Goal: Information Seeking & Learning: Learn about a topic

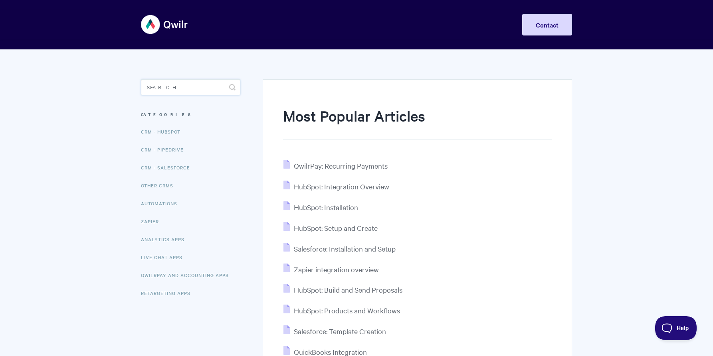
click at [175, 88] on input "Search" at bounding box center [190, 87] width 99 height 16
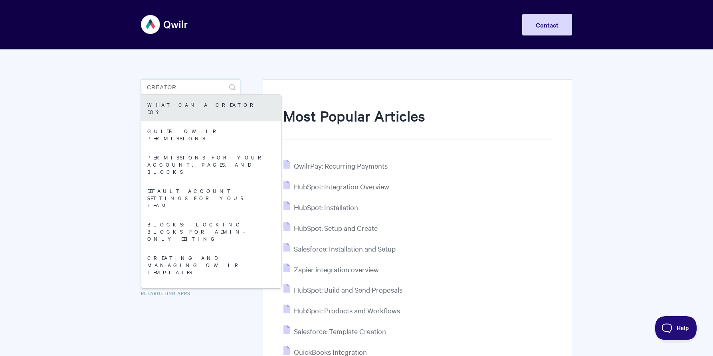
type input "creator"
click at [192, 105] on link "What can a Creator do?" at bounding box center [211, 108] width 140 height 26
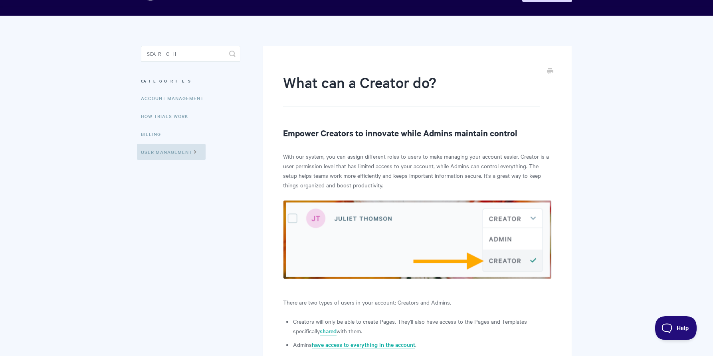
scroll to position [72, 0]
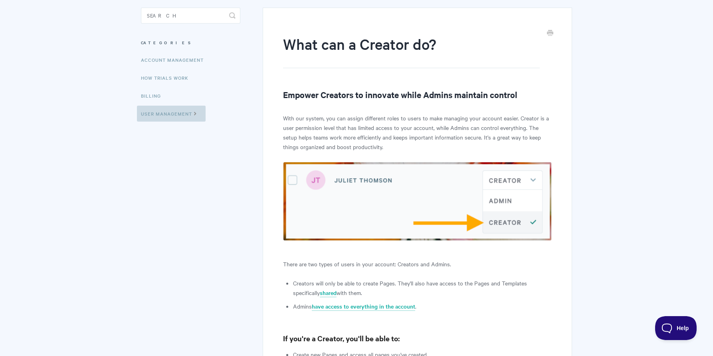
click at [161, 112] on link "User Management" at bounding box center [171, 114] width 69 height 16
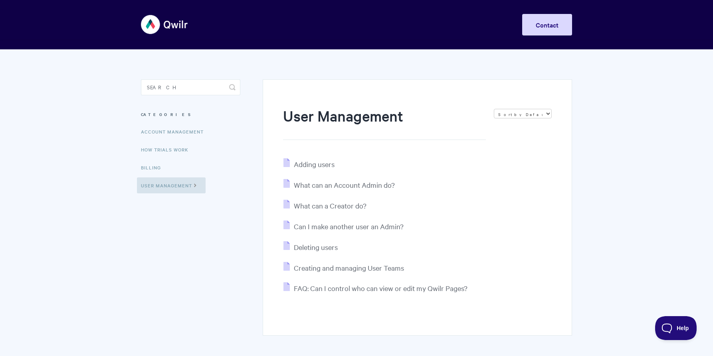
scroll to position [2, 0]
